Goal: Obtain resource: Obtain resource

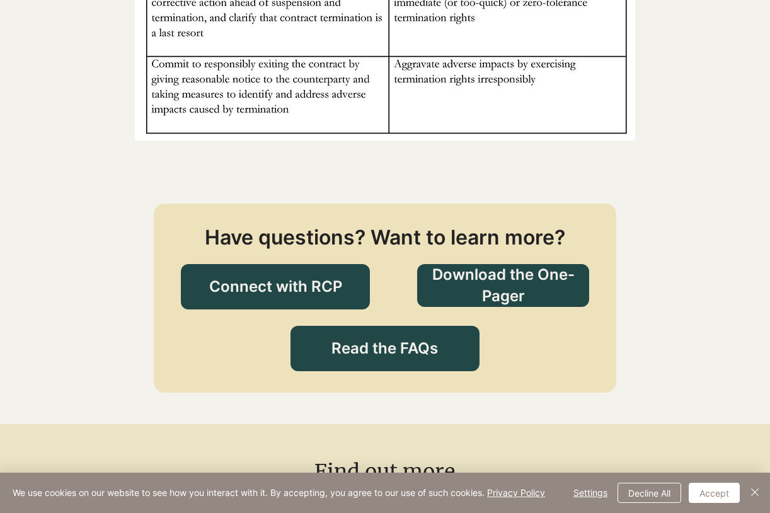
scroll to position [1889, 0]
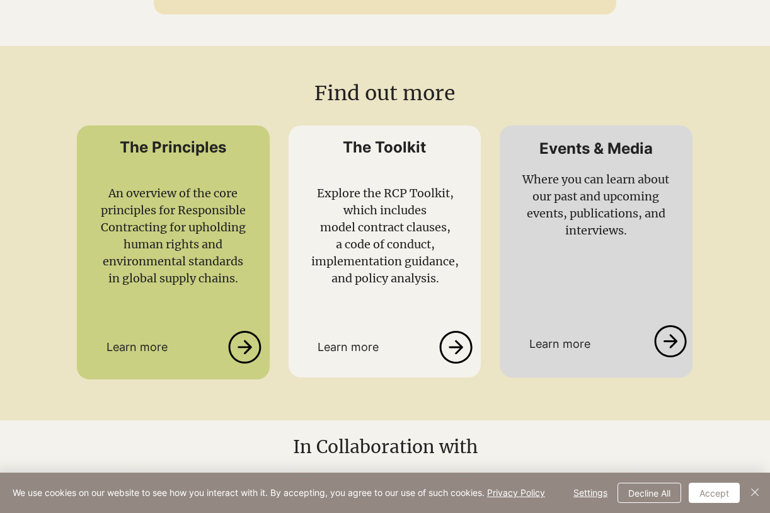
click at [445, 331] on link at bounding box center [371, 347] width 167 height 40
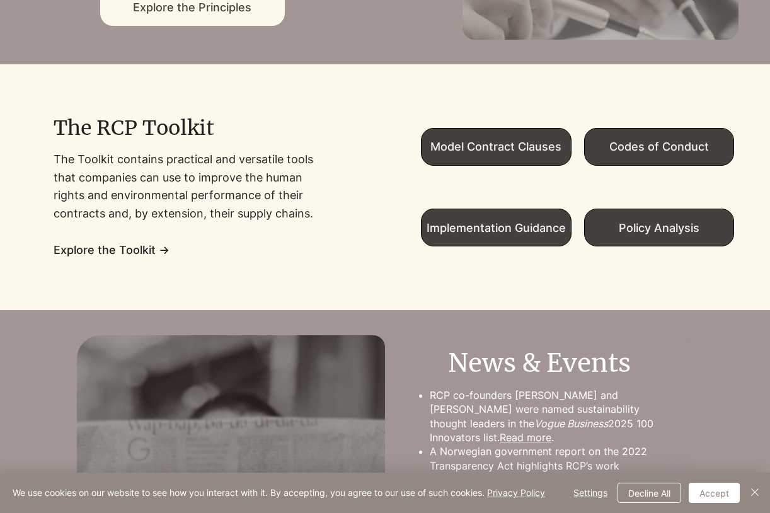
scroll to position [810, 0]
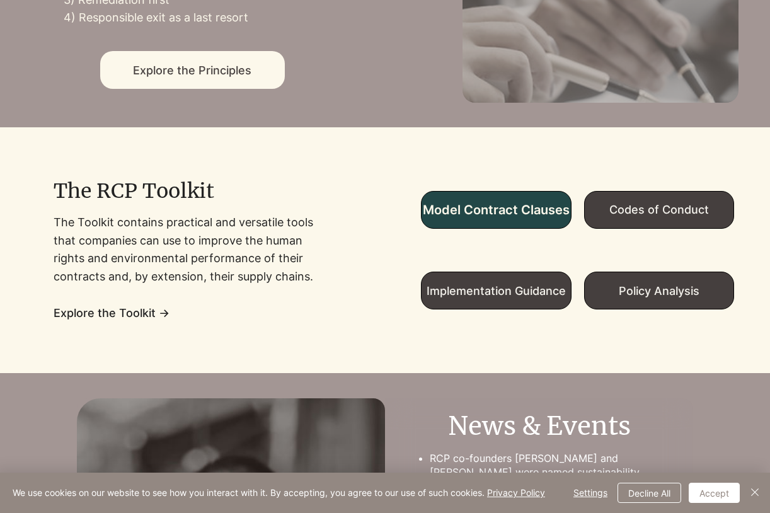
click at [527, 217] on span "Model Contract Clauses" at bounding box center [496, 209] width 147 height 15
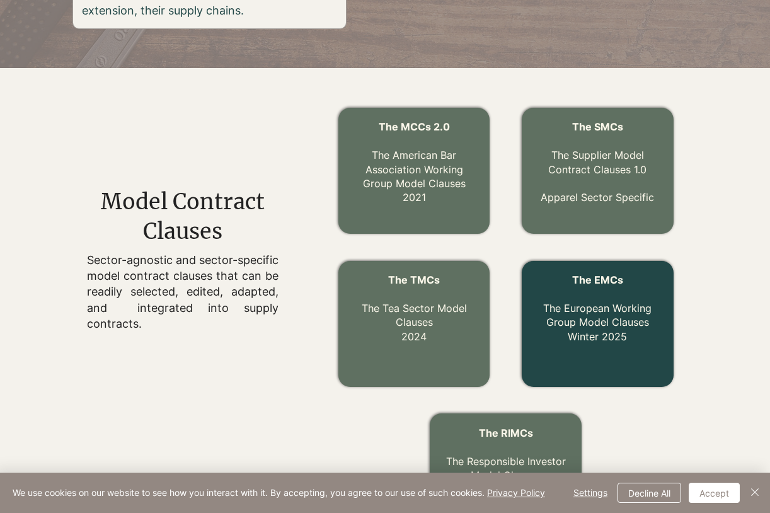
scroll to position [407, 0]
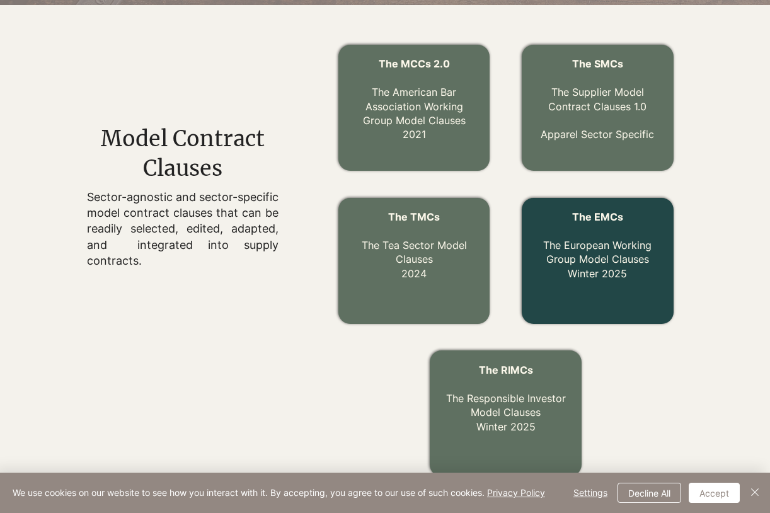
click at [543, 310] on div at bounding box center [597, 261] width 152 height 126
click at [566, 262] on link "The EMCs The European Working Group Model Clauses Winter 2025" at bounding box center [597, 244] width 108 height 69
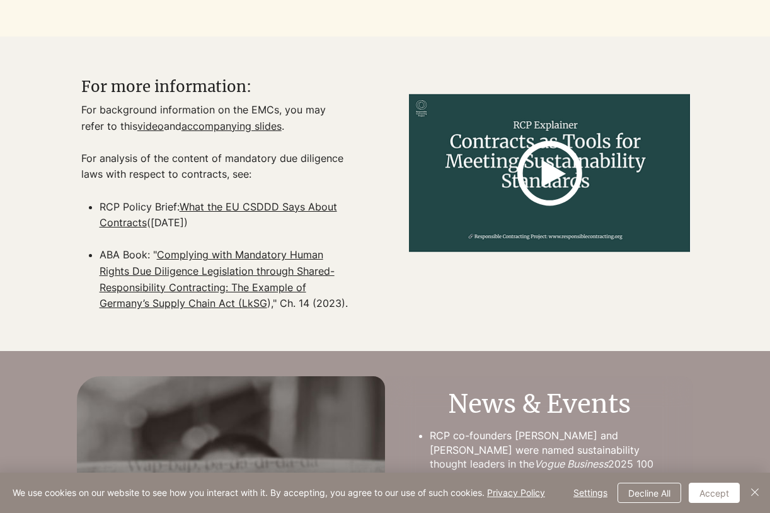
scroll to position [1637, 0]
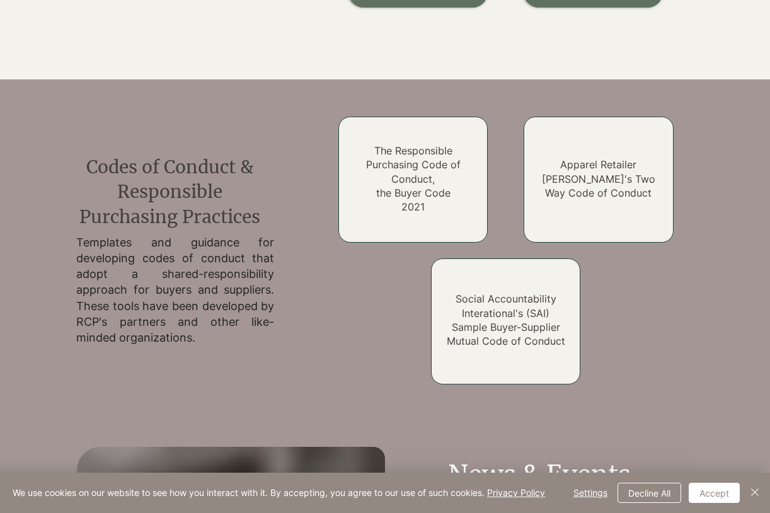
scroll to position [407, 0]
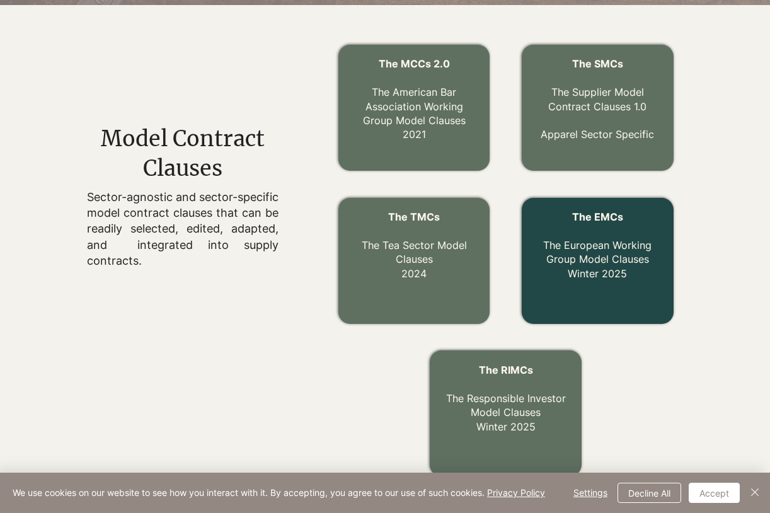
click at [582, 278] on link "The EMCs The European Working Group Model Clauses Winter 2025" at bounding box center [597, 244] width 108 height 69
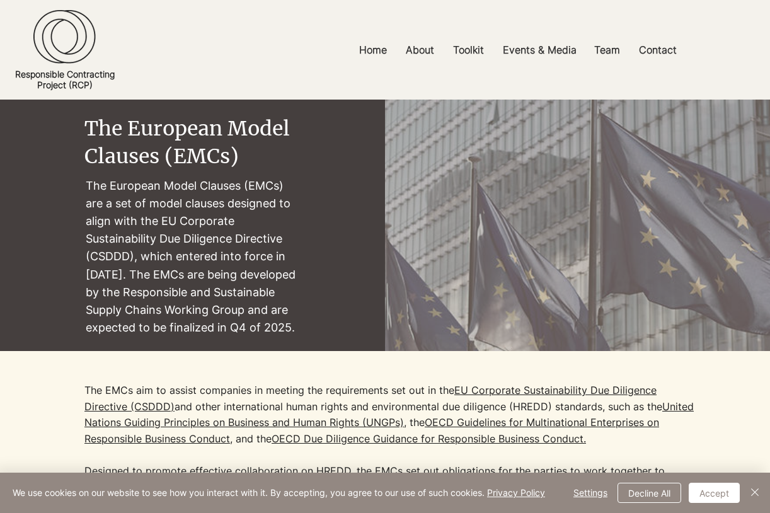
scroll to position [189, 0]
